Goal: Information Seeking & Learning: Find specific page/section

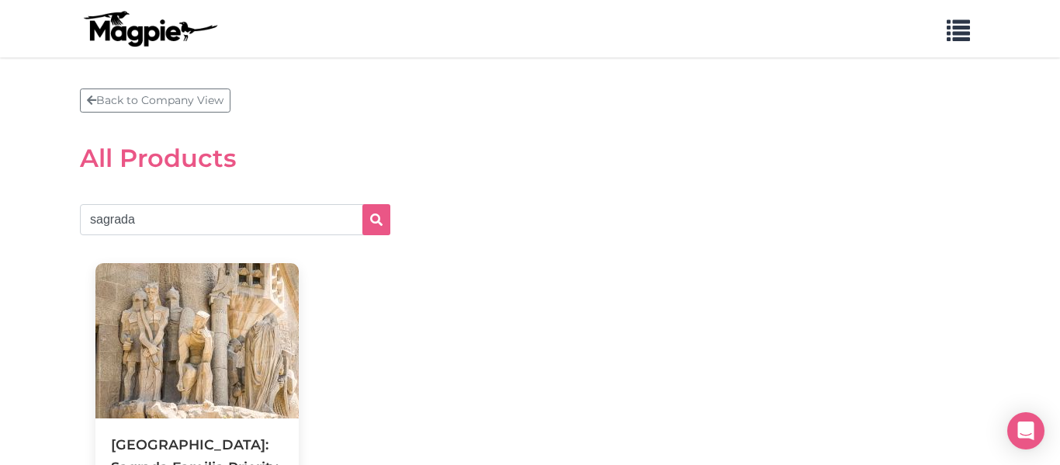
scroll to position [91, 0]
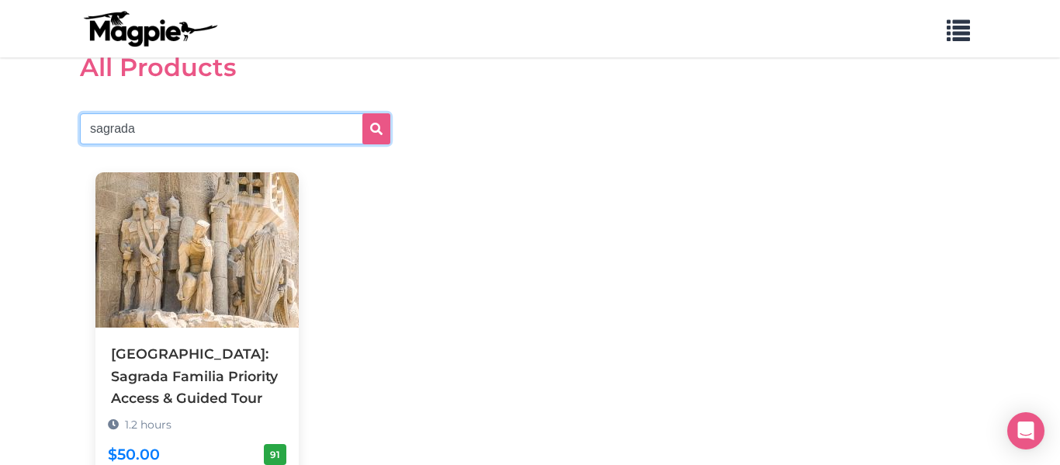
click at [204, 113] on input "sagrada" at bounding box center [235, 128] width 310 height 31
type input "ves"
click at [362, 113] on button "submit" at bounding box center [376, 128] width 28 height 31
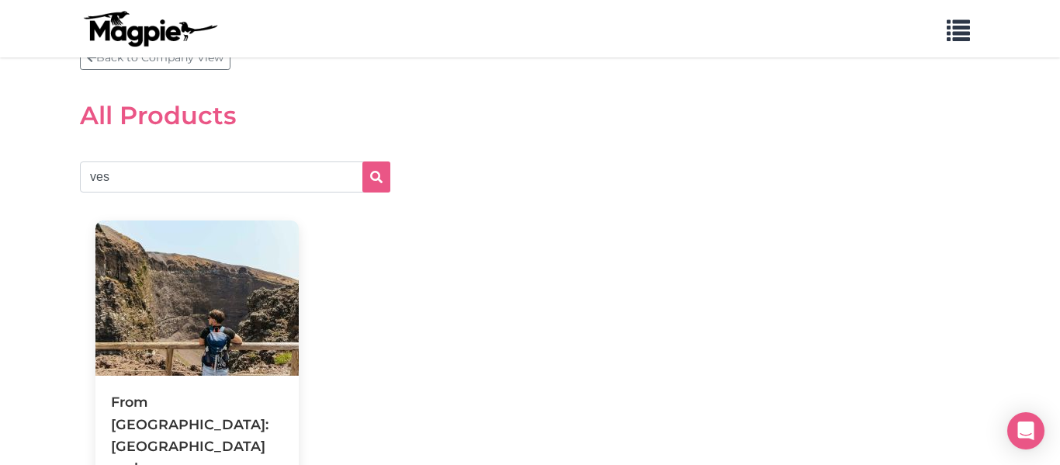
scroll to position [48, 0]
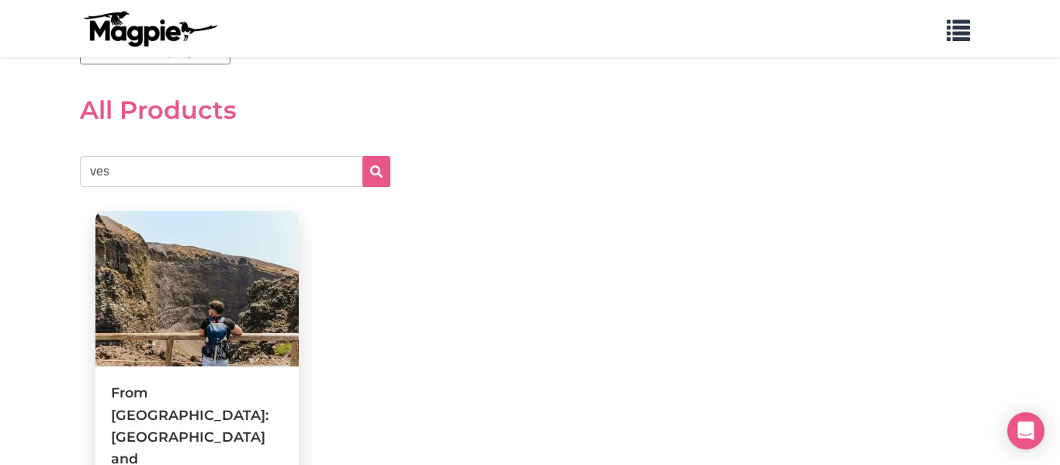
click at [182, 272] on img at bounding box center [196, 288] width 203 height 155
